Goal: Browse casually: Explore the website without a specific task or goal

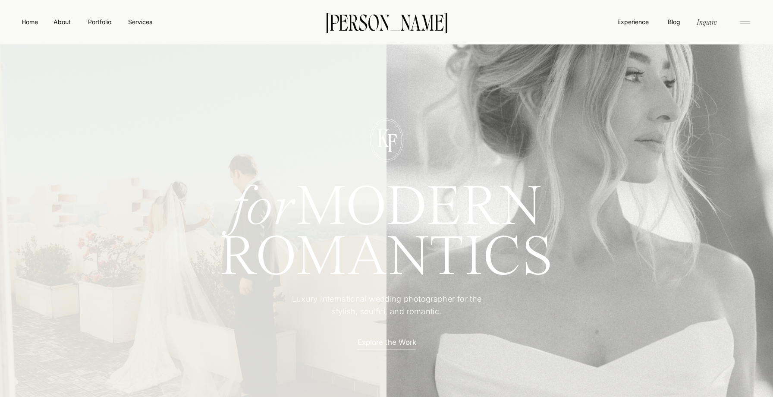
click at [428, 212] on h1 "for MODERN" at bounding box center [386, 204] width 396 height 41
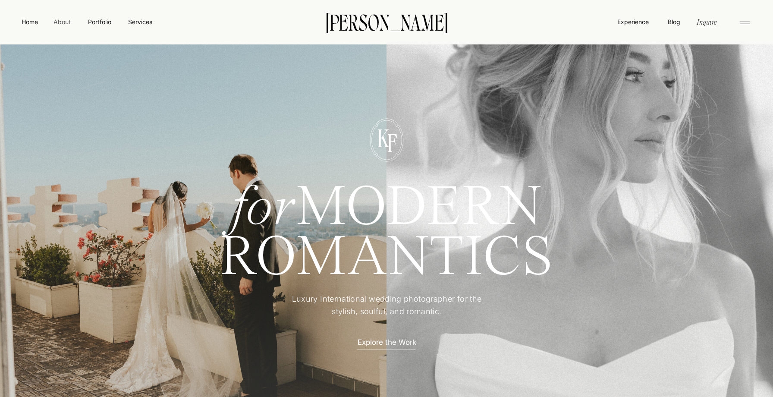
click at [61, 22] on nav "About" at bounding box center [61, 21] width 19 height 9
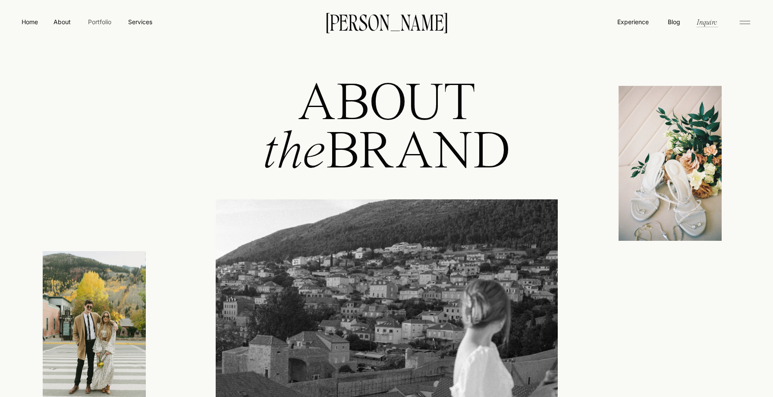
click at [95, 25] on nav "Portfolio" at bounding box center [99, 21] width 31 height 9
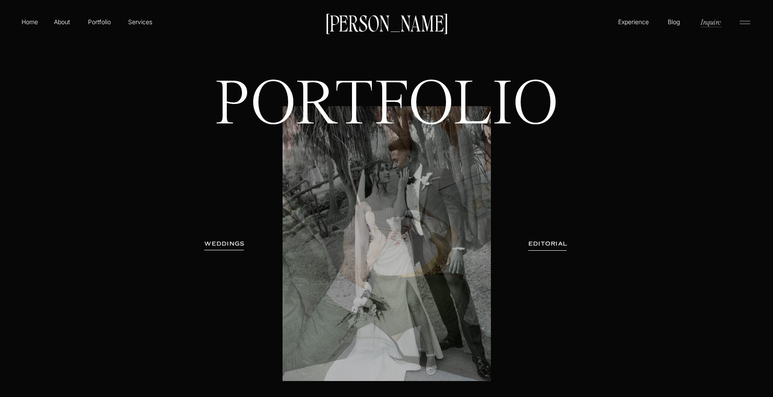
click at [232, 245] on h3 "WEDDINGS" at bounding box center [225, 243] width 54 height 9
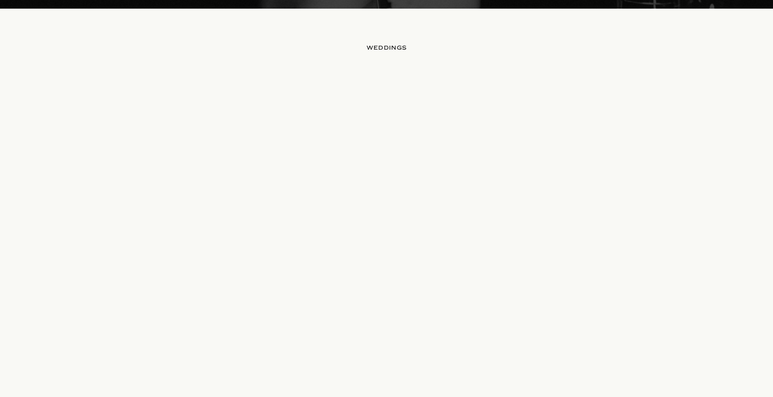
scroll to position [859, 0]
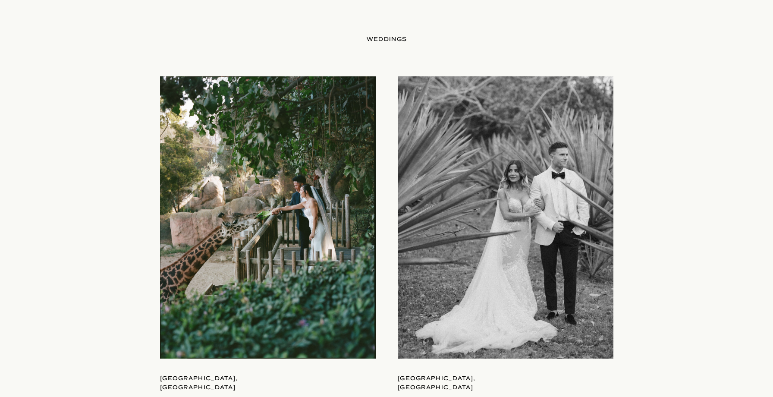
click at [292, 265] on div at bounding box center [268, 217] width 216 height 282
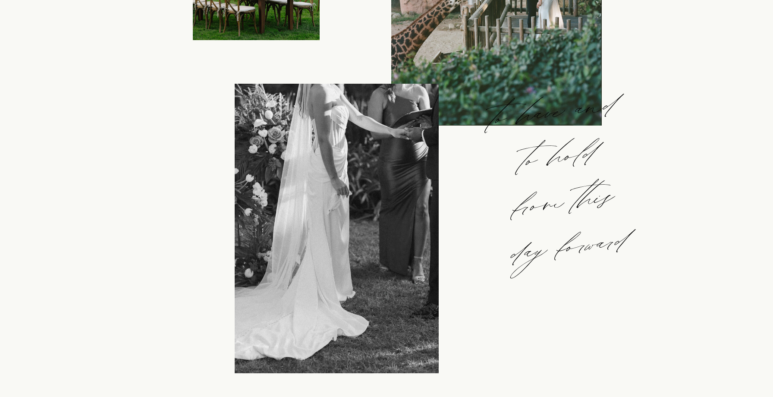
scroll to position [811, 0]
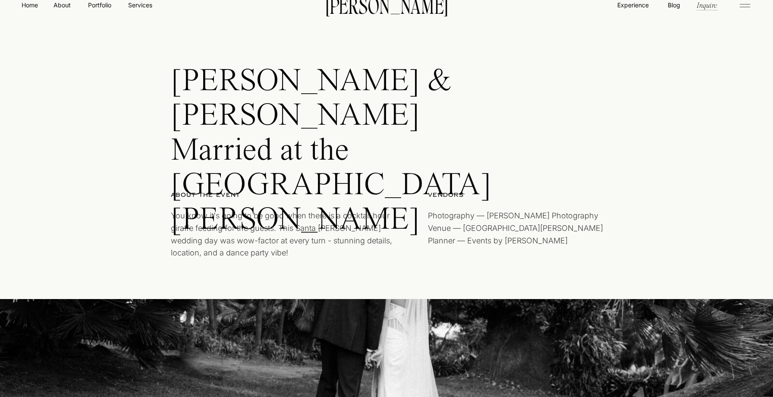
scroll to position [0, 0]
